Goal: Information Seeking & Learning: Understand process/instructions

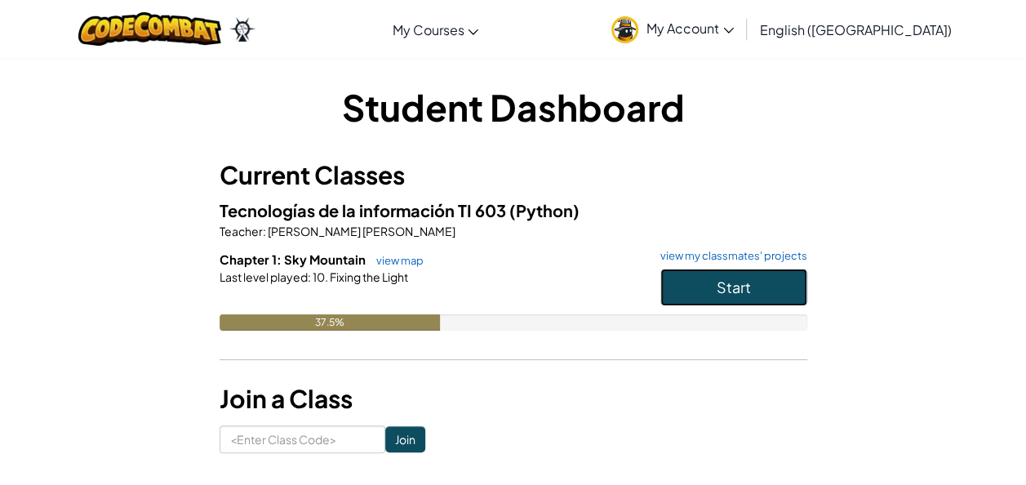
click at [675, 277] on button "Start" at bounding box center [733, 288] width 147 height 38
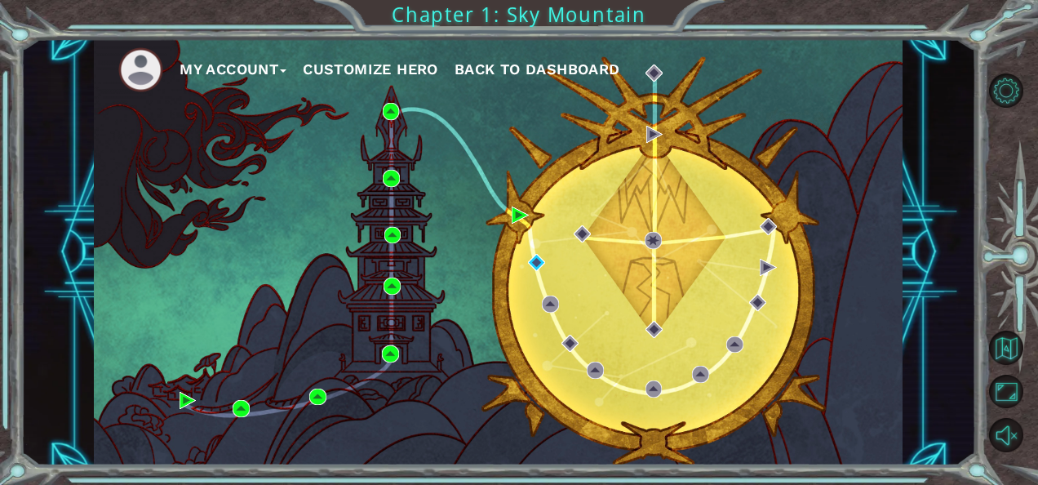
click at [882, 169] on div "My Account Customize Hero Back to Dashboard" at bounding box center [498, 252] width 809 height 427
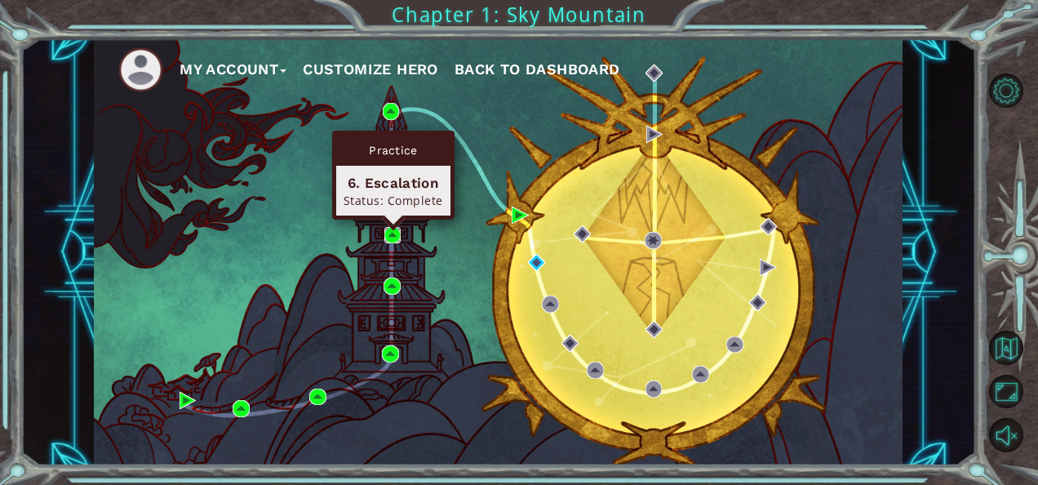
click at [400, 234] on img at bounding box center [393, 235] width 17 height 17
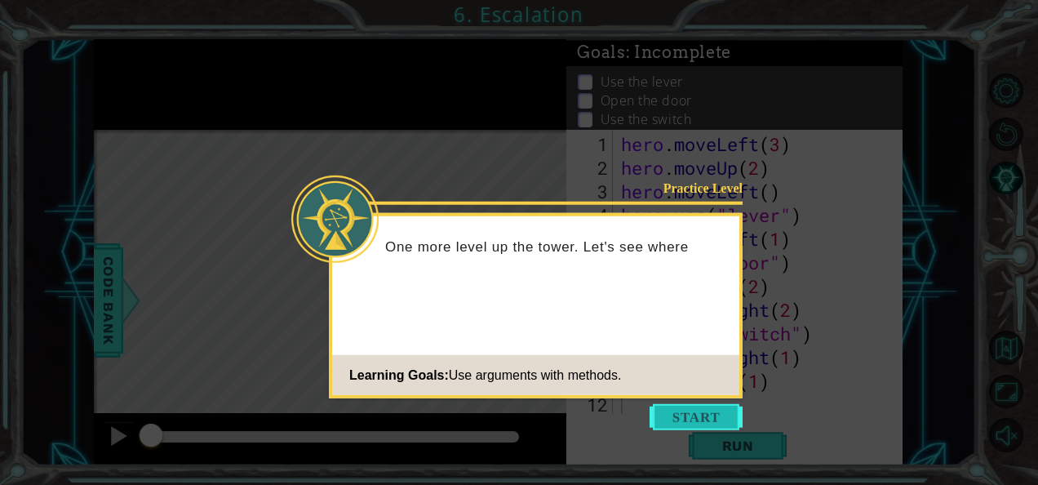
click at [673, 418] on button "Start" at bounding box center [696, 417] width 93 height 26
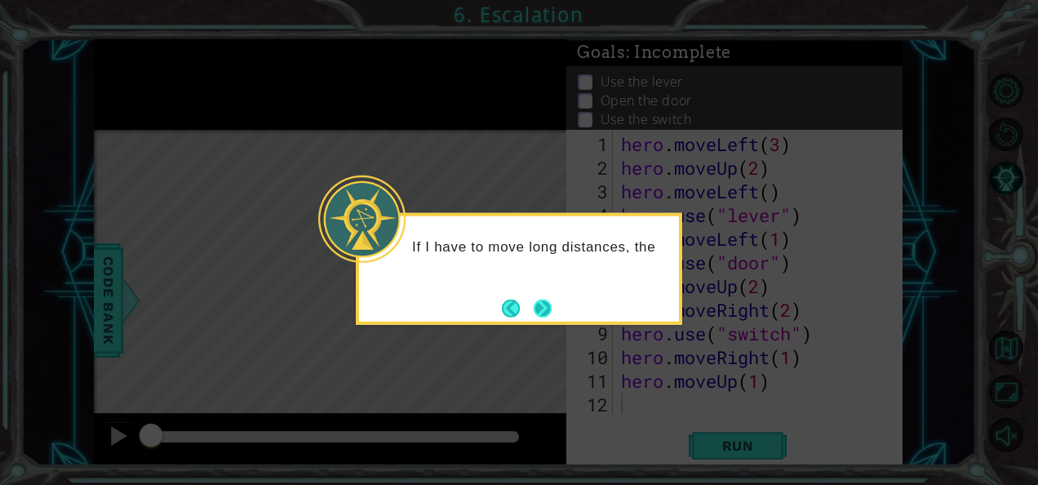
click at [545, 307] on button "Next" at bounding box center [543, 308] width 18 height 18
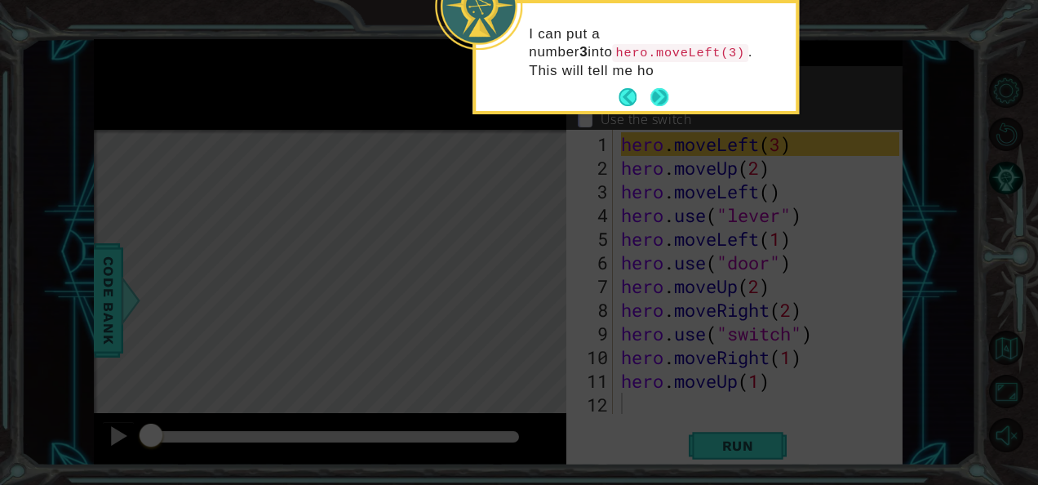
click at [671, 96] on div "I can put a number 3 into hero.moveLeft(3) . This will tell me ho" at bounding box center [636, 57] width 320 height 108
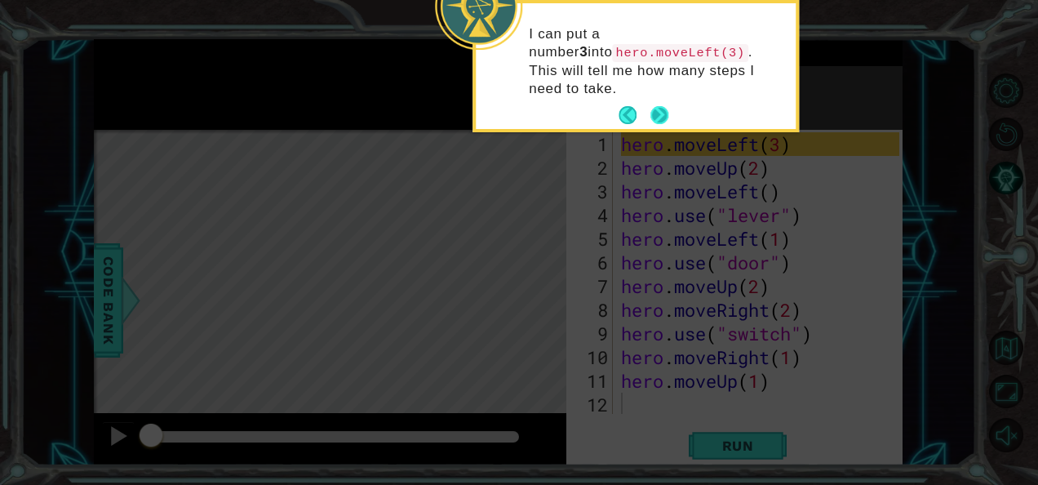
click at [662, 106] on button "Next" at bounding box center [660, 115] width 19 height 19
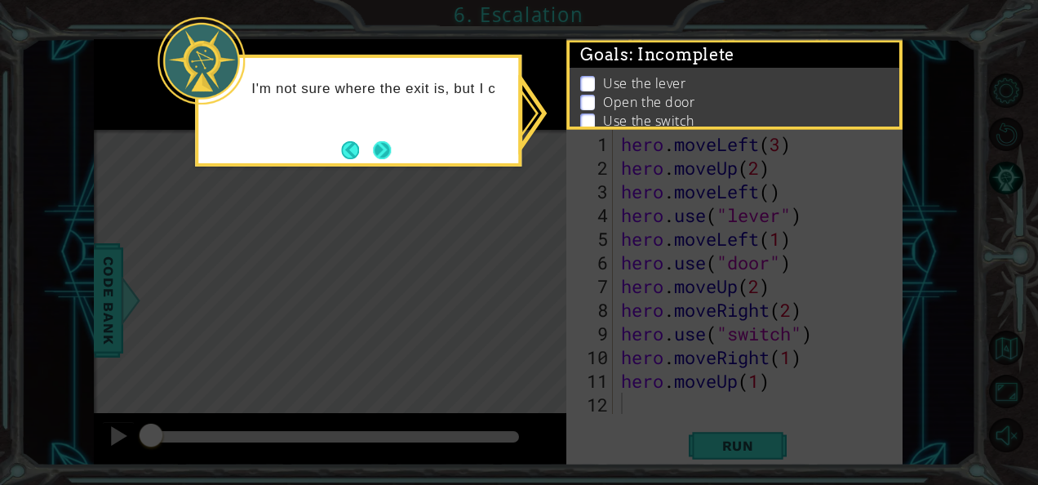
click at [386, 153] on button "Next" at bounding box center [382, 149] width 19 height 19
